Goal: Transaction & Acquisition: Purchase product/service

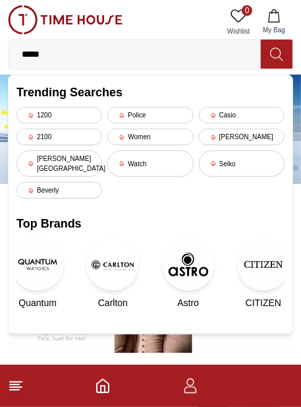
type input "******"
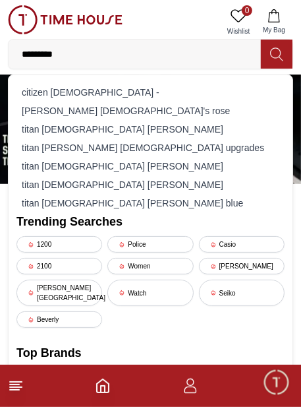
type input "**********"
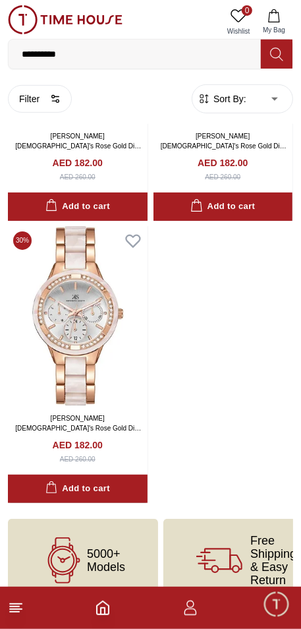
scroll to position [237, 0]
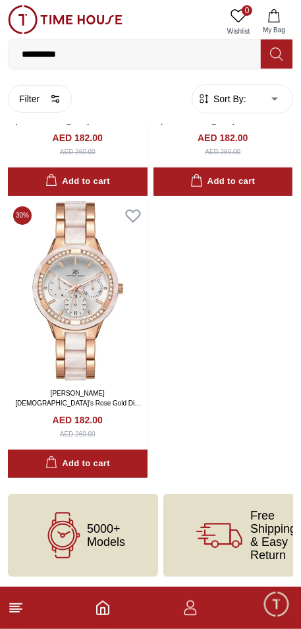
click at [69, 406] on icon at bounding box center [64, 536] width 46 height 46
click at [75, 406] on icon at bounding box center [64, 536] width 46 height 46
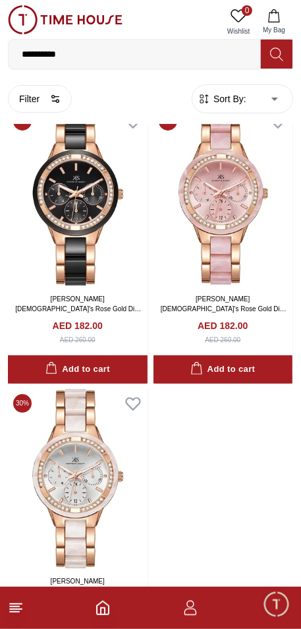
scroll to position [0, 0]
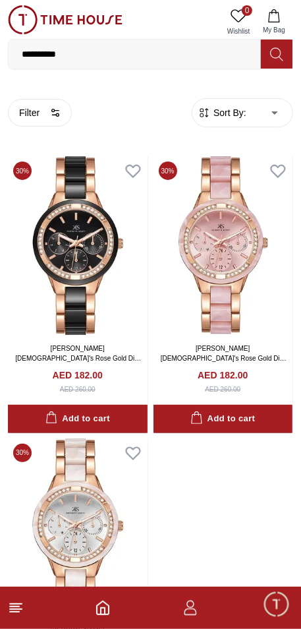
click at [88, 64] on input "**********" at bounding box center [135, 54] width 253 height 26
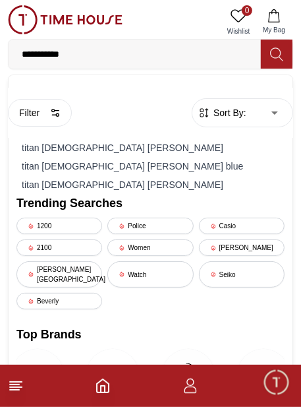
type input "**********"
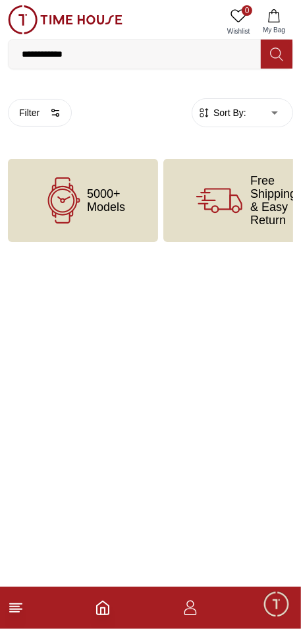
click at [63, 208] on icon at bounding box center [64, 200] width 46 height 46
click at [83, 209] on icon at bounding box center [64, 200] width 46 height 46
click at [15, 406] on line at bounding box center [14, 612] width 9 height 0
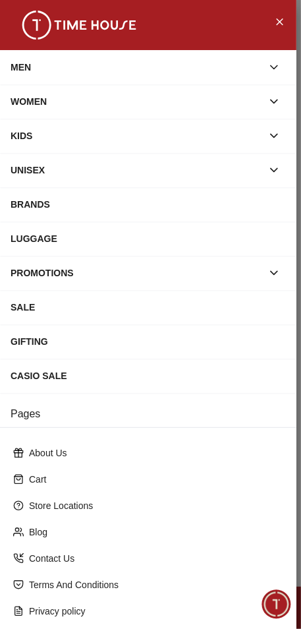
click at [26, 94] on div "WOMEN" at bounding box center [137, 102] width 252 height 24
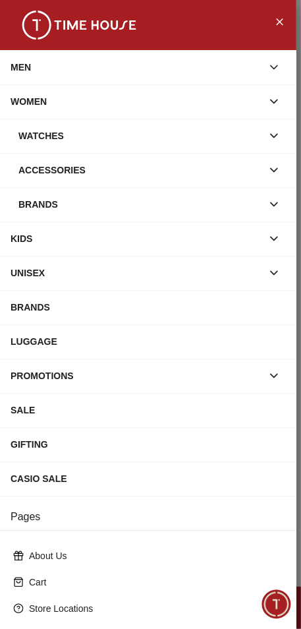
click at [31, 137] on div "Watches" at bounding box center [140, 136] width 244 height 24
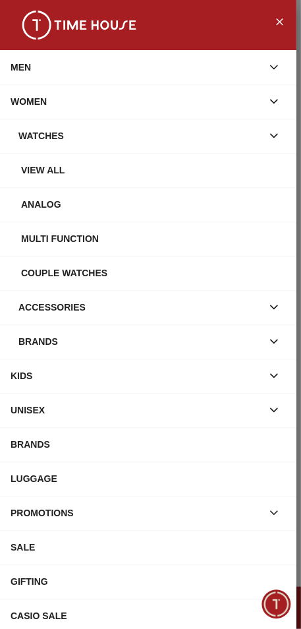
click at [35, 343] on div "Brands" at bounding box center [140, 342] width 244 height 24
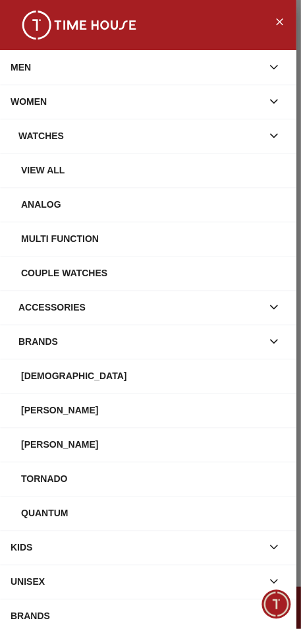
click at [40, 402] on div "[PERSON_NAME]" at bounding box center [153, 410] width 265 height 24
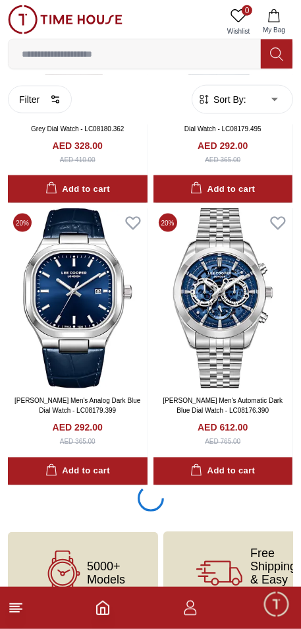
scroll to position [2870, 0]
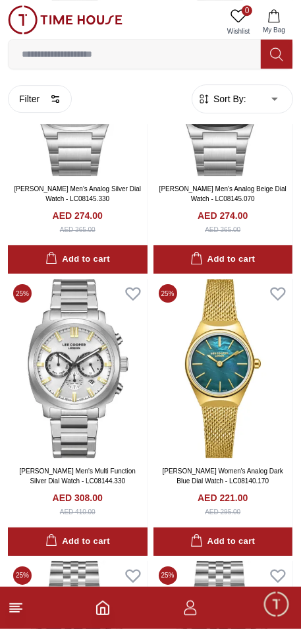
scroll to position [8127, 0]
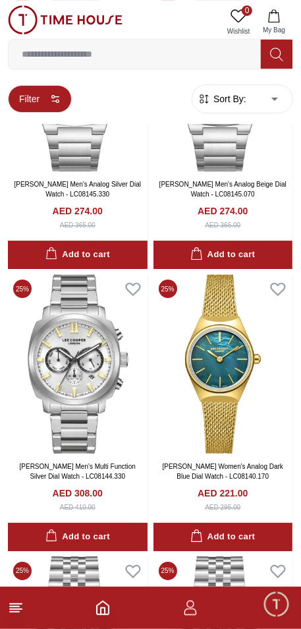
click at [56, 111] on button "Filter" at bounding box center [40, 99] width 64 height 28
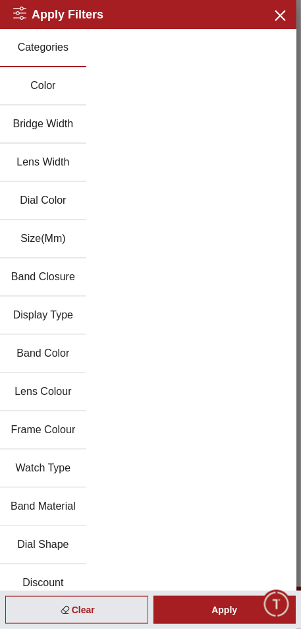
scroll to position [7943, 0]
click at [29, 274] on button "Band Closure" at bounding box center [43, 278] width 86 height 38
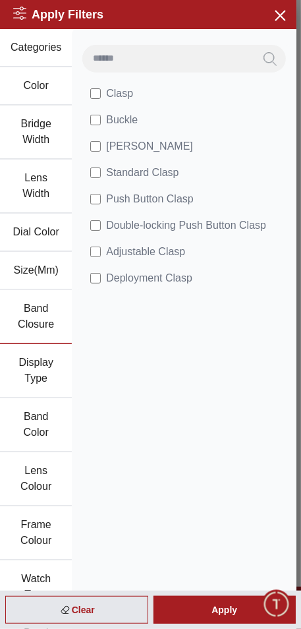
scroll to position [2802, 0]
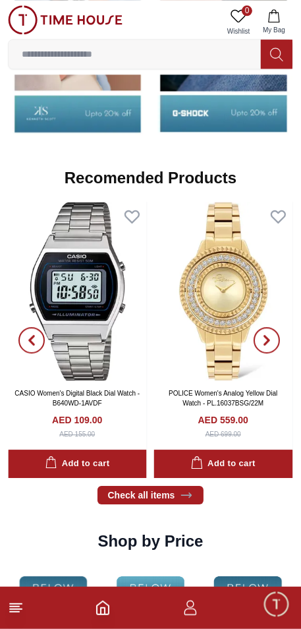
scroll to position [1489, 0]
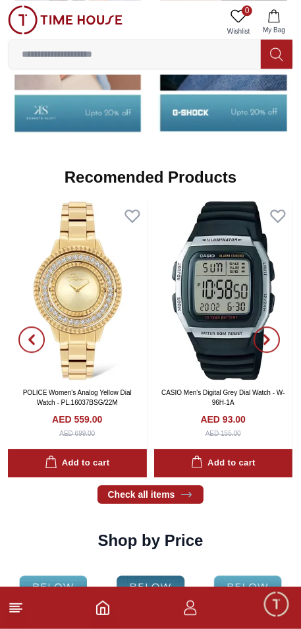
click at [98, 327] on img at bounding box center [77, 290] width 139 height 179
click at [87, 332] on img at bounding box center [77, 290] width 139 height 179
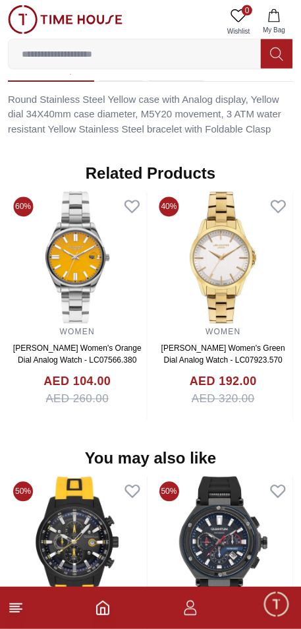
scroll to position [1119, 0]
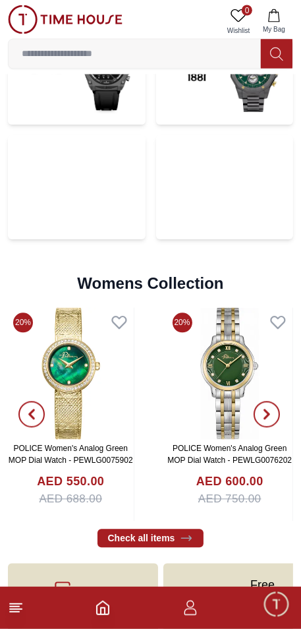
scroll to position [3145, 0]
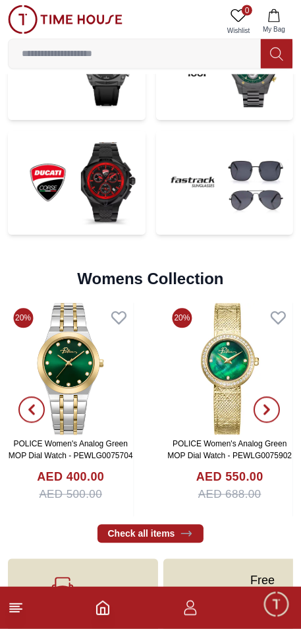
click at [47, 385] on button "button" at bounding box center [31, 410] width 47 height 214
click at [57, 376] on img at bounding box center [71, 369] width 126 height 132
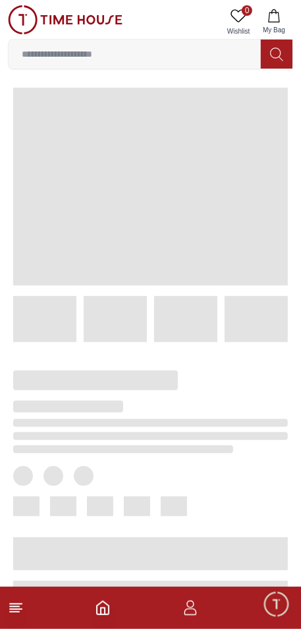
click at [71, 378] on span at bounding box center [95, 381] width 165 height 20
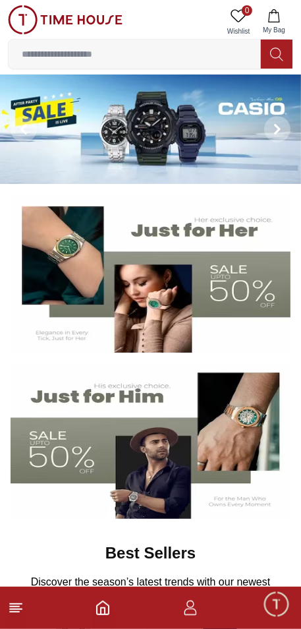
scroll to position [3145, 0]
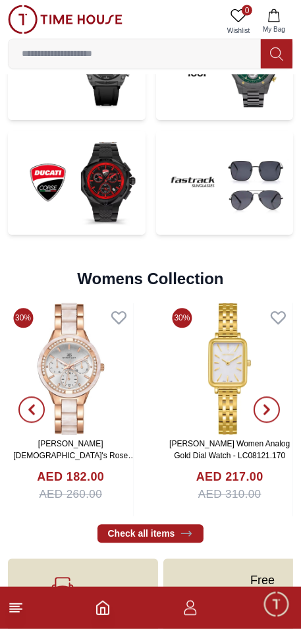
click at [89, 391] on img at bounding box center [71, 369] width 126 height 132
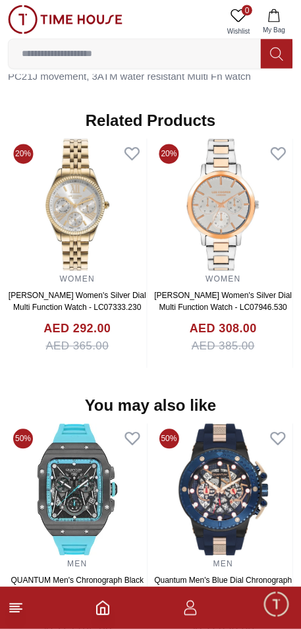
scroll to position [788, 0]
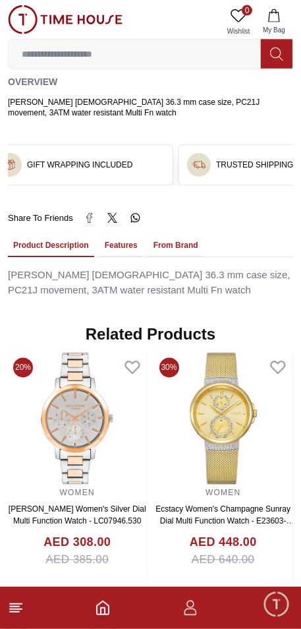
click at [86, 406] on img at bounding box center [77, 419] width 139 height 132
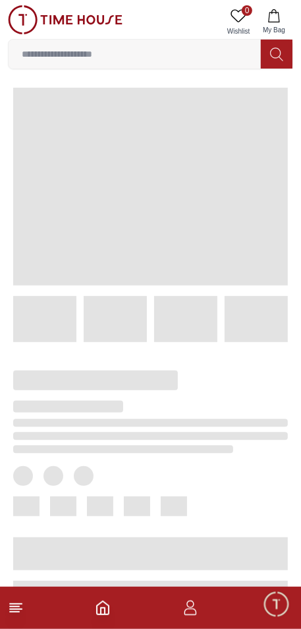
click at [74, 406] on div at bounding box center [140, 478] width 296 height 272
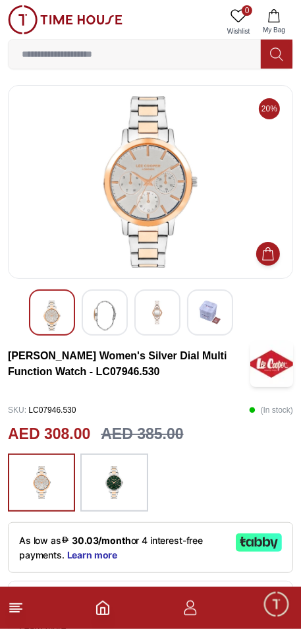
click at [110, 406] on img at bounding box center [114, 482] width 33 height 45
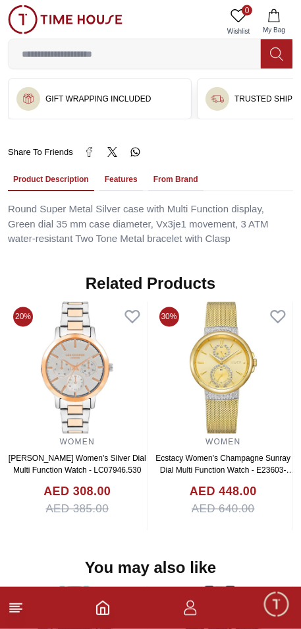
scroll to position [1185, 0]
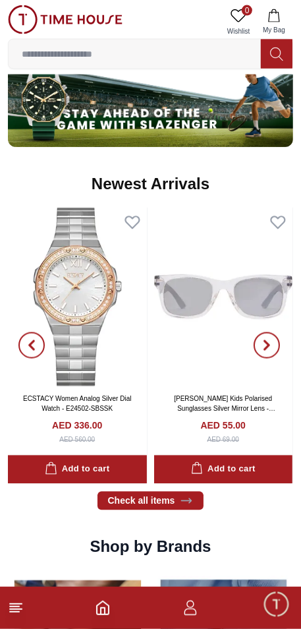
scroll to position [3145, 0]
